Goal: Find specific page/section: Find specific page/section

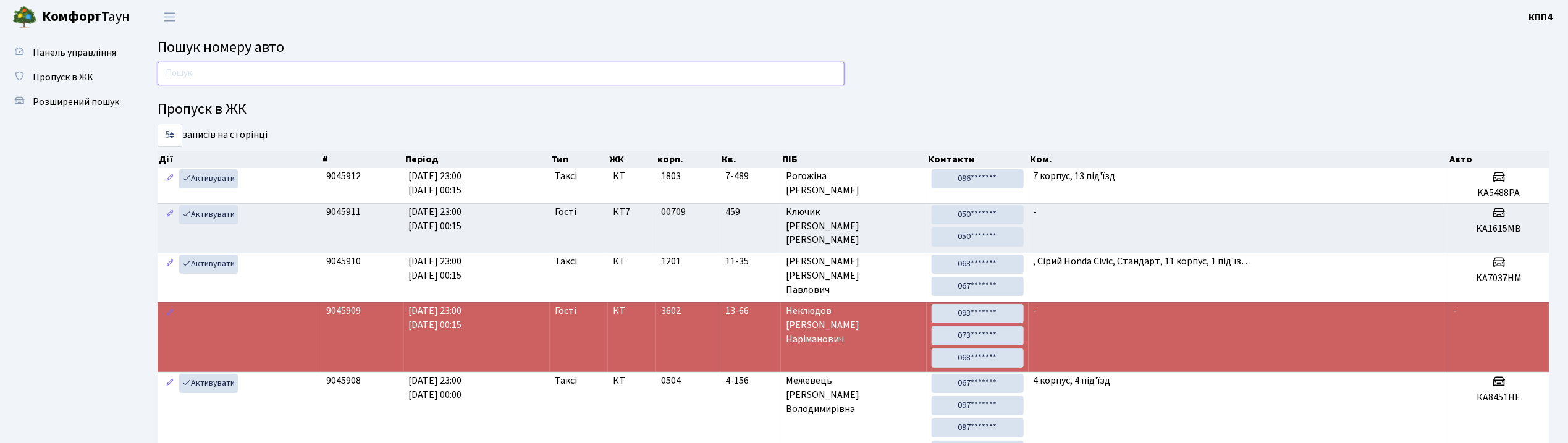
click at [199, 69] on input "text" at bounding box center [501, 73] width 687 height 24
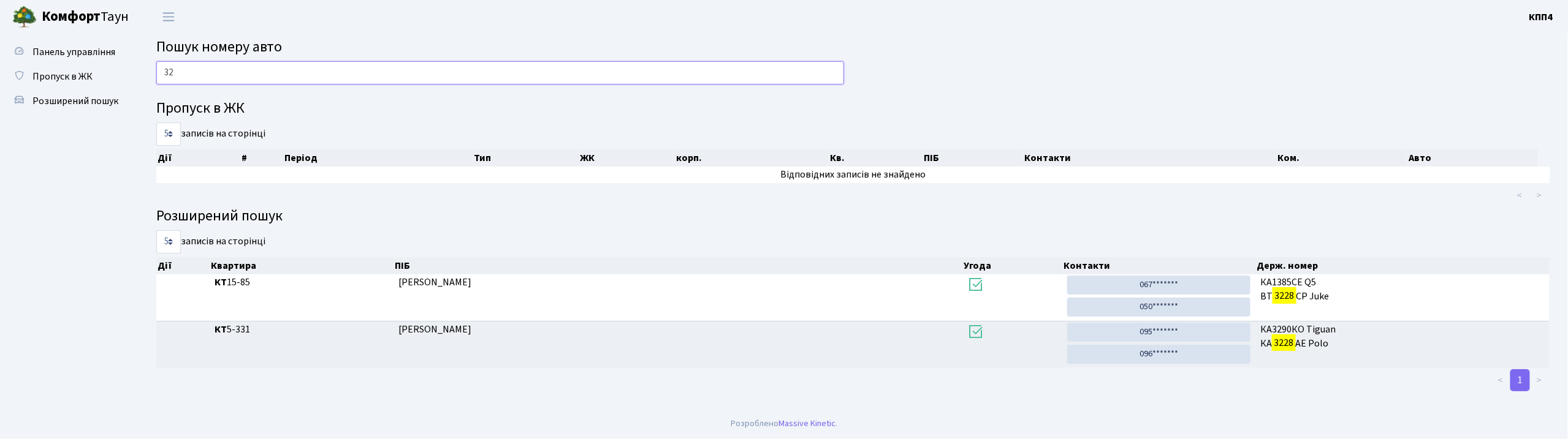
type input "3"
